Goal: Task Accomplishment & Management: Manage account settings

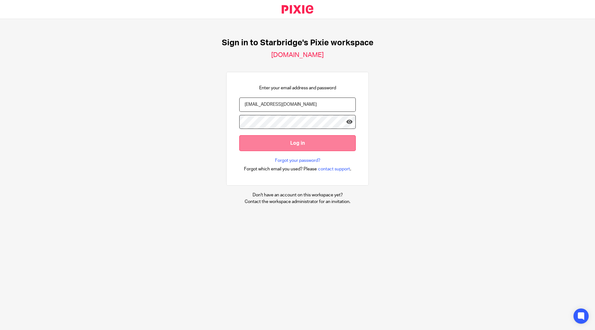
click at [266, 138] on input "Log in" at bounding box center [297, 143] width 116 height 16
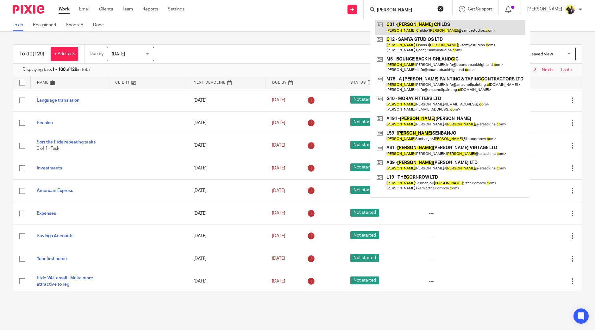
type input "laura c"
click at [441, 23] on link at bounding box center [450, 27] width 150 height 15
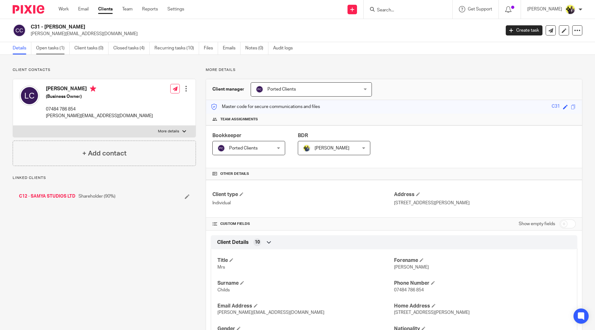
click at [61, 49] on link "Open tasks (1)" at bounding box center [53, 48] width 34 height 12
click at [51, 193] on link "C12 - SAMYA STUDIOS LTD" at bounding box center [47, 196] width 56 height 6
click at [51, 195] on link "C12 - SAMYA STUDIOS LTD" at bounding box center [47, 196] width 56 height 6
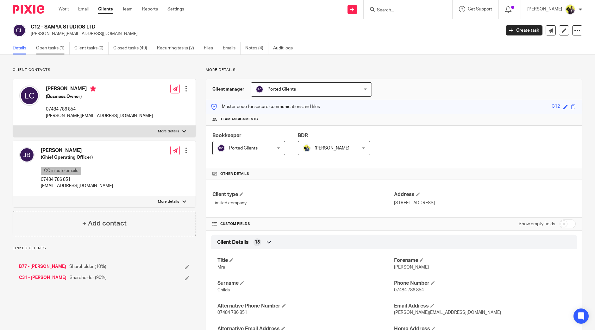
click at [59, 48] on link "Open tasks (1)" at bounding box center [53, 48] width 34 height 12
